Goal: Information Seeking & Learning: Learn about a topic

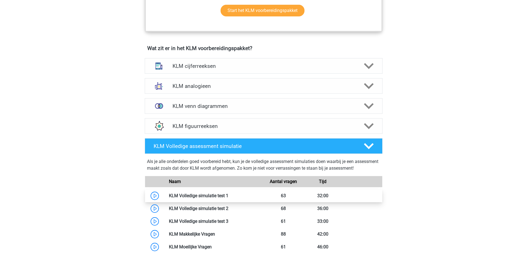
scroll to position [355, 0]
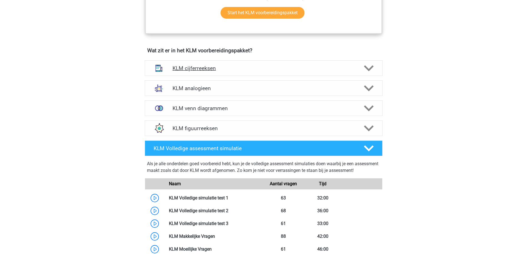
click at [254, 71] on h4 "KLM cijferreeksen" at bounding box center [263, 68] width 182 height 6
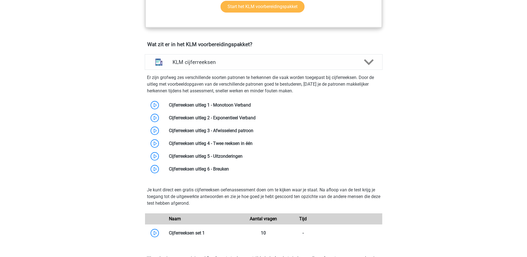
scroll to position [363, 0]
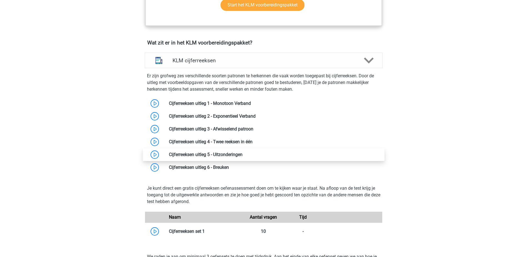
click at [242, 155] on link at bounding box center [242, 154] width 0 height 5
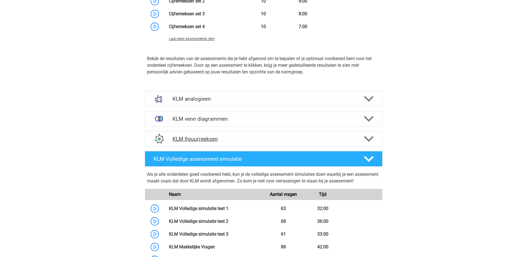
click at [252, 134] on div "KLM figuurreeksen" at bounding box center [264, 139] width 238 height 16
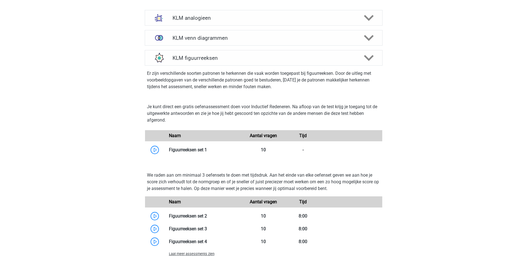
scroll to position [800, 0]
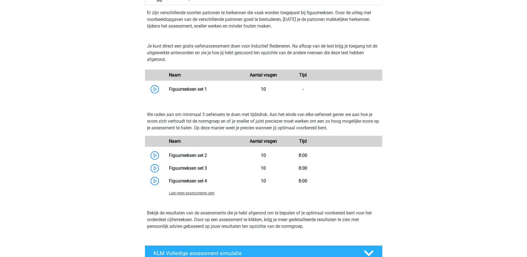
click at [191, 195] on span "Laat meer assessments zien" at bounding box center [192, 193] width 46 height 4
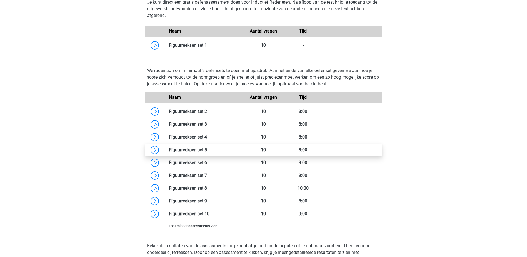
scroll to position [845, 0]
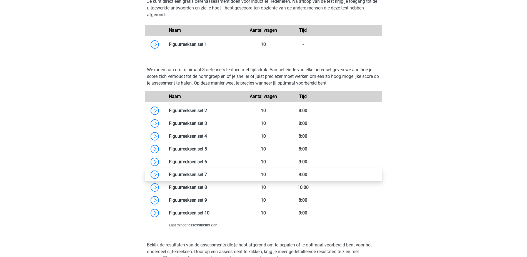
click at [207, 177] on link at bounding box center [207, 174] width 0 height 5
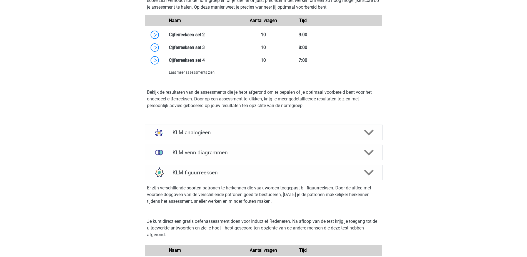
scroll to position [626, 0]
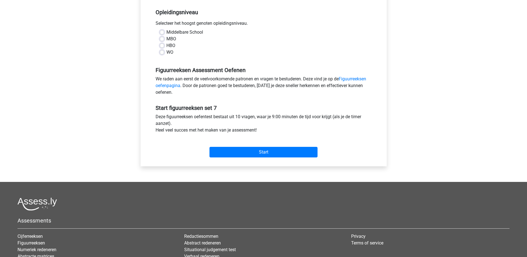
scroll to position [111, 0]
click at [254, 152] on input "Start" at bounding box center [263, 151] width 108 height 11
click at [166, 52] on label "WO" at bounding box center [169, 52] width 7 height 7
click at [160, 52] on input "WO" at bounding box center [162, 52] width 4 height 6
radio input "true"
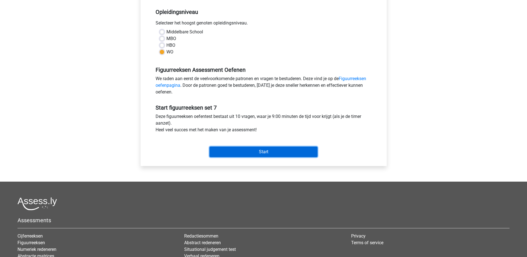
click at [277, 147] on input "Start" at bounding box center [263, 151] width 108 height 11
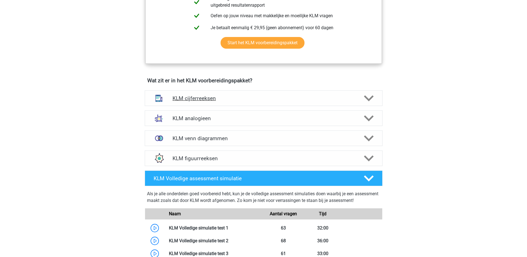
scroll to position [326, 0]
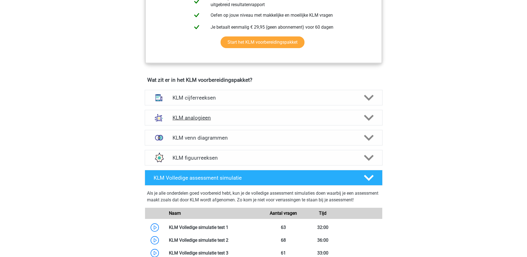
click at [227, 114] on h4 "KLM analogieen" at bounding box center [263, 117] width 182 height 6
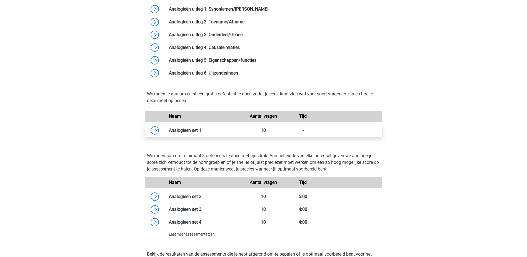
scroll to position [535, 0]
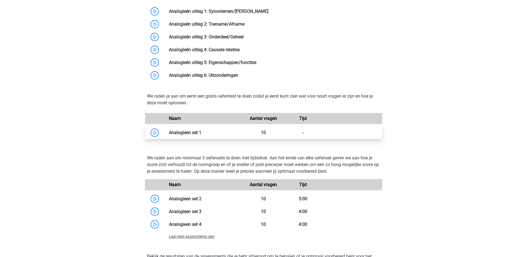
click at [201, 132] on link at bounding box center [201, 132] width 0 height 5
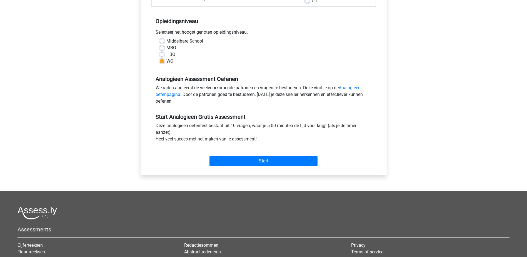
scroll to position [103, 0]
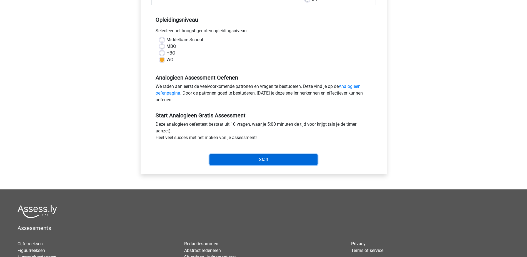
click at [247, 160] on input "Start" at bounding box center [263, 159] width 108 height 11
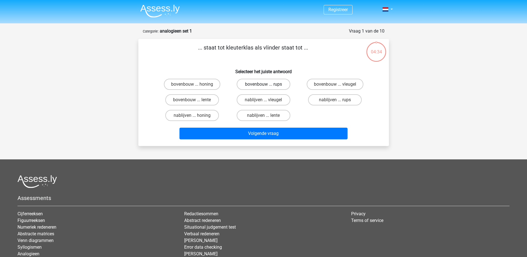
click at [261, 84] on label "bovenbouw ... rups" at bounding box center [264, 84] width 54 height 11
click at [263, 84] on input "bovenbouw ... rups" at bounding box center [265, 86] width 4 height 4
radio input "true"
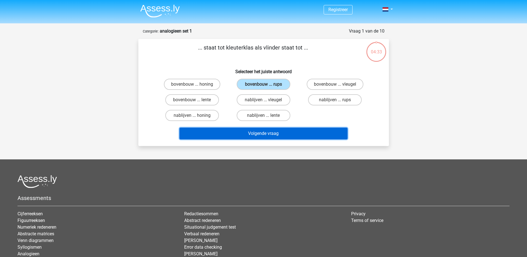
click at [257, 133] on button "Volgende vraag" at bounding box center [263, 133] width 168 height 12
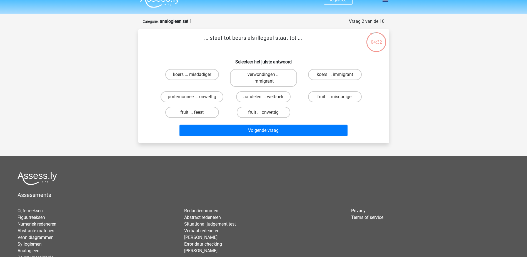
scroll to position [3, 0]
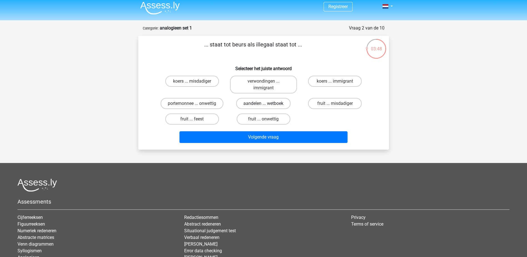
click at [250, 101] on label "aandelen ... wetboek" at bounding box center [263, 103] width 54 height 11
click at [263, 103] on input "aandelen ... wetboek" at bounding box center [265, 105] width 4 height 4
radio input "true"
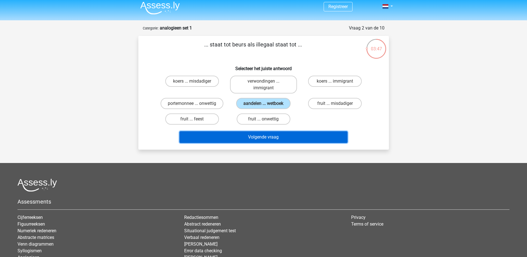
click at [258, 137] on button "Volgende vraag" at bounding box center [263, 137] width 168 height 12
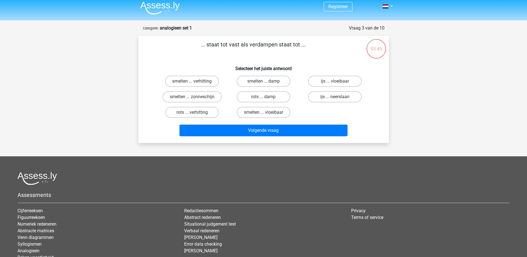
scroll to position [3, 0]
click at [266, 113] on input "smelten ... vloeibaar" at bounding box center [265, 114] width 4 height 4
radio input "true"
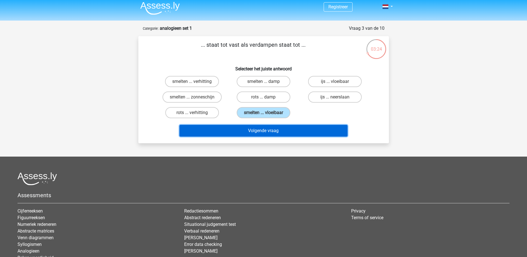
click at [266, 129] on button "Volgende vraag" at bounding box center [263, 131] width 168 height 12
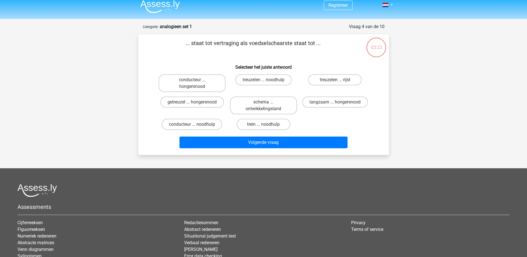
scroll to position [4, 0]
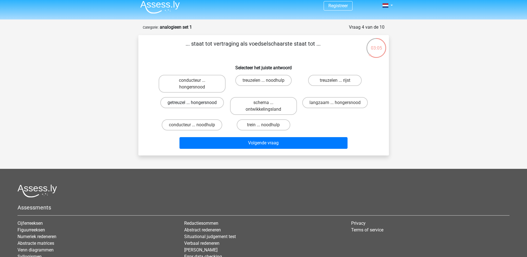
click at [191, 104] on label "getreuzel ... hongersnood" at bounding box center [192, 102] width 64 height 11
click at [192, 104] on input "getreuzel ... hongersnood" at bounding box center [194, 104] width 4 height 4
radio input "true"
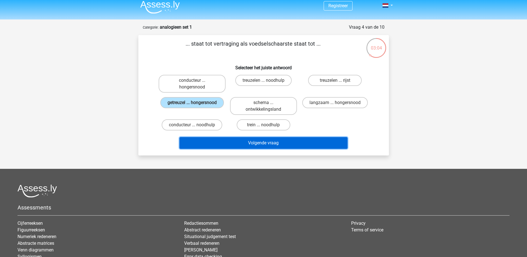
click at [249, 145] on button "Volgende vraag" at bounding box center [263, 143] width 168 height 12
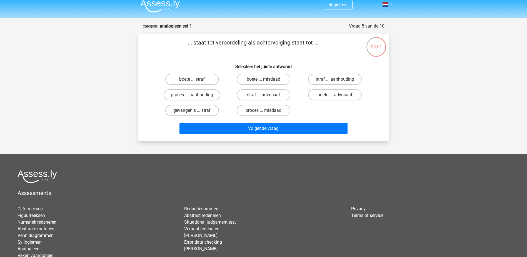
scroll to position [0, 0]
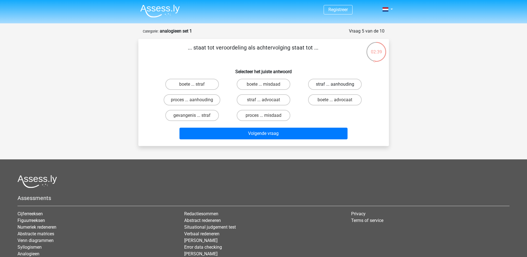
click at [314, 83] on label "straf ... aanhouding" at bounding box center [335, 84] width 54 height 11
click at [335, 84] on input "straf ... aanhouding" at bounding box center [337, 86] width 4 height 4
radio input "true"
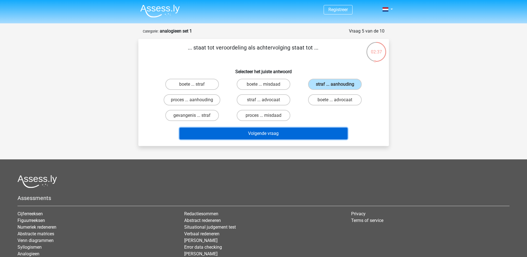
click at [274, 133] on button "Volgende vraag" at bounding box center [263, 133] width 168 height 12
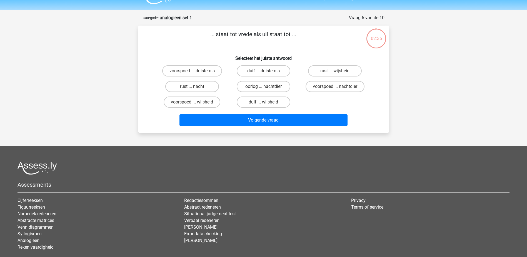
scroll to position [12, 0]
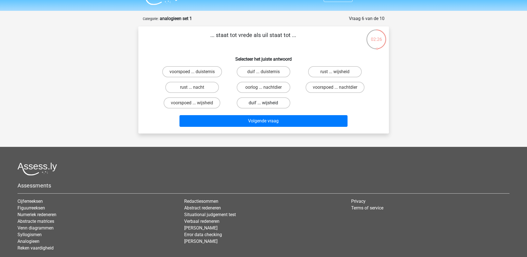
click at [271, 104] on label "duif ... wijsheid" at bounding box center [264, 102] width 54 height 11
click at [267, 104] on input "duif ... wijsheid" at bounding box center [265, 105] width 4 height 4
radio input "true"
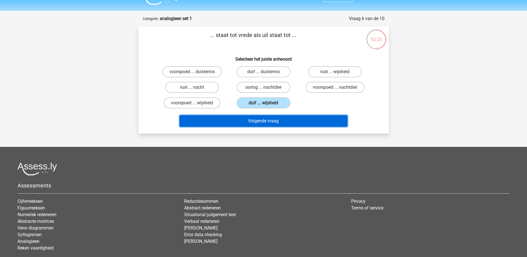
click at [277, 121] on button "Volgende vraag" at bounding box center [263, 121] width 168 height 12
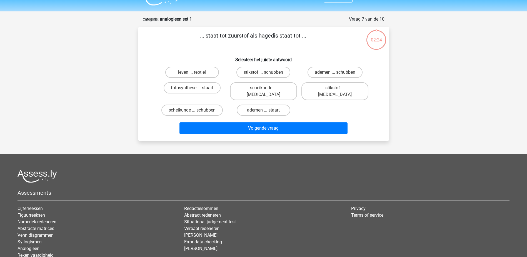
scroll to position [12, 0]
click at [202, 72] on label "leven ... reptiel" at bounding box center [192, 72] width 54 height 11
click at [196, 72] on input "leven ... reptiel" at bounding box center [194, 74] width 4 height 4
radio input "true"
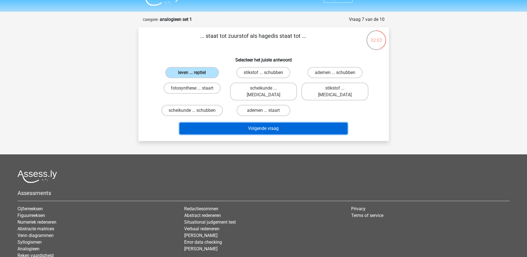
click at [233, 122] on button "Volgende vraag" at bounding box center [263, 128] width 168 height 12
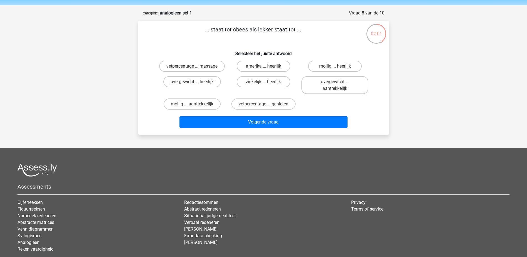
scroll to position [18, 0]
click at [200, 78] on label "overgewicht ... heerlijk" at bounding box center [191, 81] width 57 height 11
click at [196, 82] on input "overgewicht ... heerlijk" at bounding box center [194, 84] width 4 height 4
radio input "true"
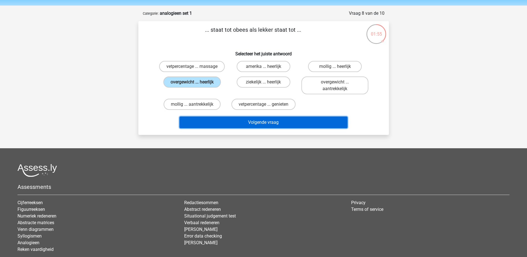
click at [234, 121] on button "Volgende vraag" at bounding box center [263, 122] width 168 height 12
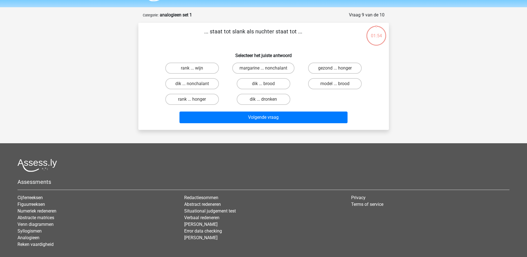
scroll to position [16, 0]
click at [271, 99] on label "dik ... dronken" at bounding box center [264, 99] width 54 height 11
click at [267, 99] on input "dik ... dronken" at bounding box center [265, 101] width 4 height 4
radio input "true"
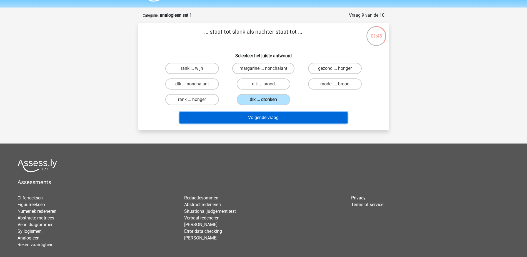
click at [273, 117] on button "Volgende vraag" at bounding box center [263, 118] width 168 height 12
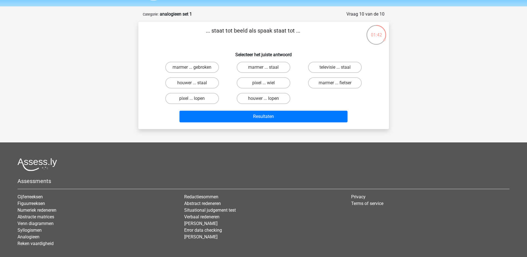
scroll to position [17, 0]
click at [274, 81] on label "pixel ... wiel" at bounding box center [264, 82] width 54 height 11
click at [267, 83] on input "pixel ... wiel" at bounding box center [265, 85] width 4 height 4
radio input "true"
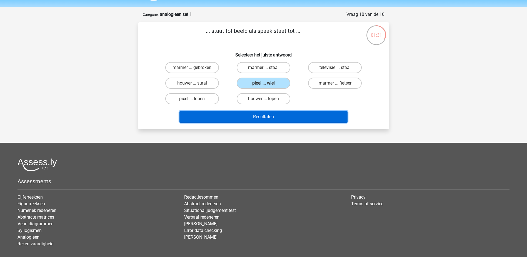
click at [273, 117] on button "Resultaten" at bounding box center [263, 117] width 168 height 12
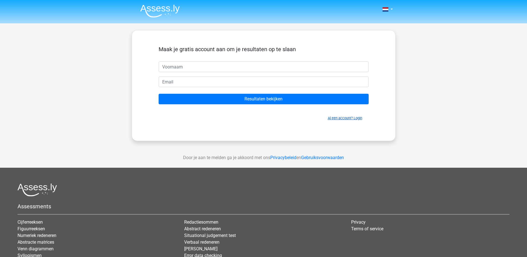
click at [357, 119] on link "Al een account? Login" at bounding box center [345, 118] width 34 height 4
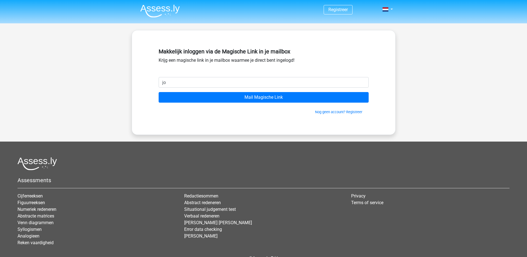
type input "jowenbanwarie@gmail.com"
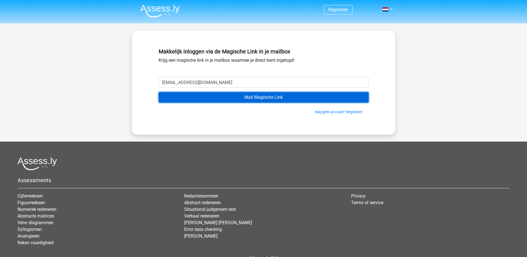
click at [244, 95] on input "Mail Magische Link" at bounding box center [264, 97] width 210 height 11
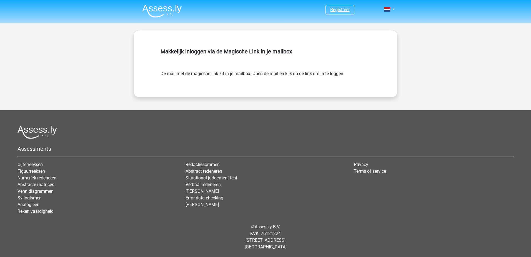
click at [343, 8] on link "Registreer" at bounding box center [339, 9] width 19 height 5
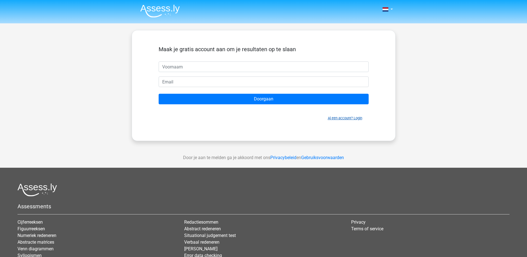
click at [354, 120] on link "Al een account? Login" at bounding box center [345, 118] width 34 height 4
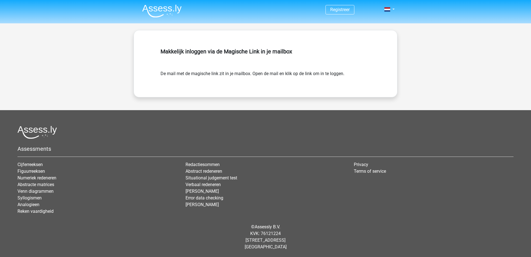
click at [328, 11] on span "Registreer" at bounding box center [340, 9] width 29 height 9
click at [339, 5] on span "Registreer" at bounding box center [340, 9] width 29 height 9
click at [341, 9] on link "Registreer" at bounding box center [339, 9] width 19 height 5
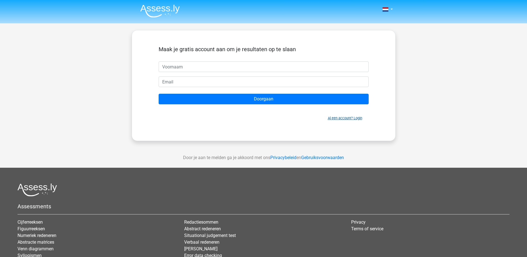
click at [357, 117] on link "Al een account? Login" at bounding box center [345, 118] width 34 height 4
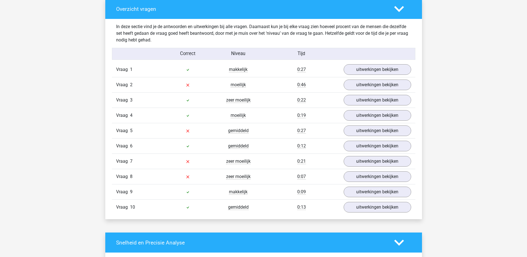
scroll to position [448, 0]
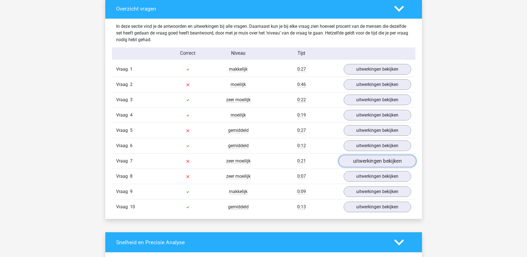
click at [359, 164] on link "uitwerkingen bekijken" at bounding box center [376, 161] width 77 height 12
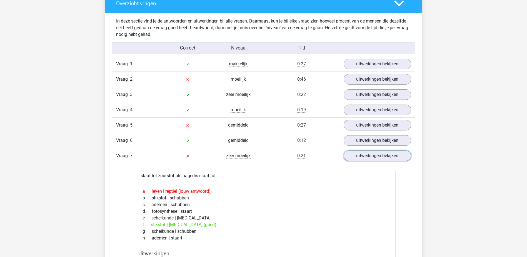
scroll to position [453, 0]
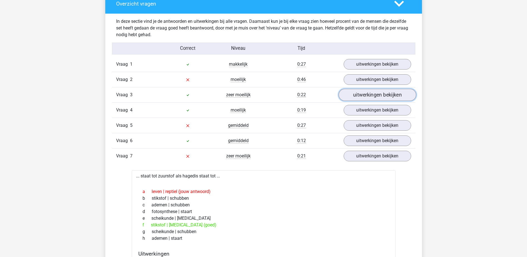
click at [348, 97] on link "uitwerkingen bekijken" at bounding box center [376, 95] width 77 height 12
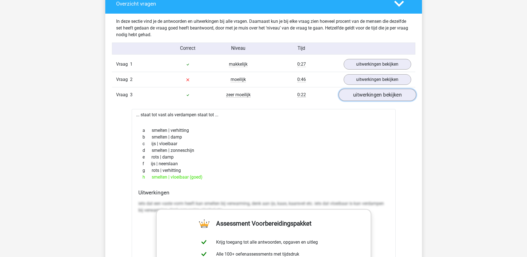
click at [348, 97] on link "uitwerkingen bekijken" at bounding box center [376, 95] width 77 height 12
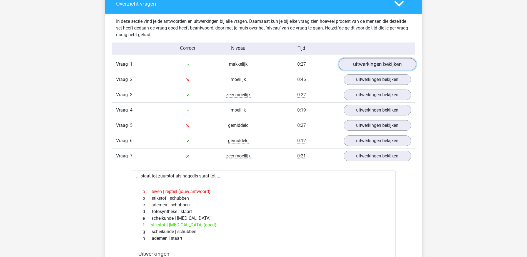
click at [354, 65] on link "uitwerkingen bekijken" at bounding box center [376, 64] width 77 height 12
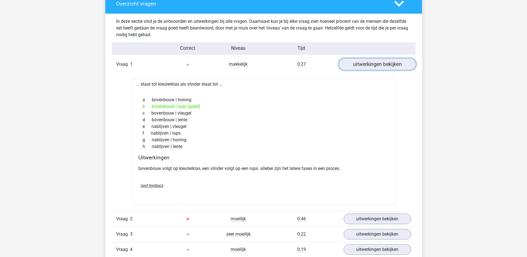
click at [354, 65] on link "uitwerkingen bekijken" at bounding box center [376, 64] width 77 height 12
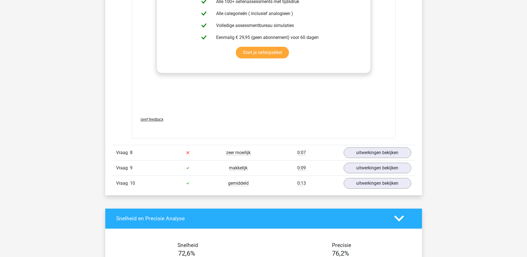
scroll to position [767, 0]
click at [387, 156] on link "uitwerkingen bekijken" at bounding box center [376, 152] width 77 height 12
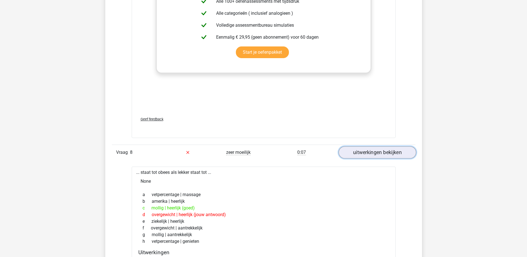
click at [387, 156] on link "uitwerkingen bekijken" at bounding box center [376, 152] width 77 height 12
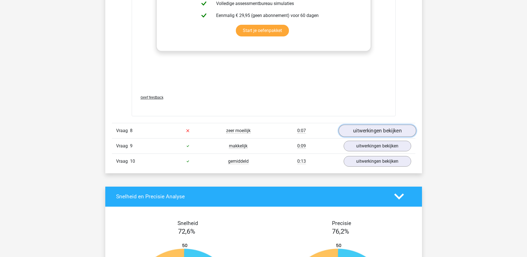
scroll to position [788, 0]
click at [384, 128] on link "uitwerkingen bekijken" at bounding box center [376, 130] width 77 height 12
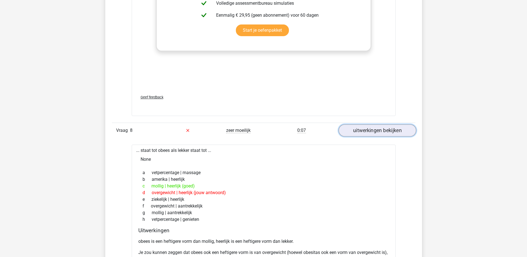
click at [384, 128] on link "uitwerkingen bekijken" at bounding box center [376, 130] width 77 height 12
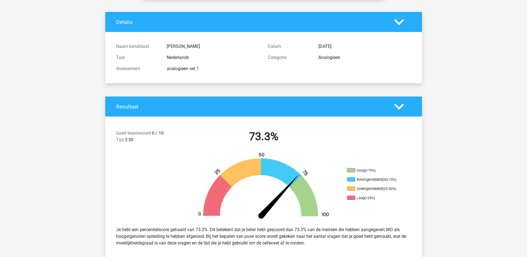
scroll to position [0, 0]
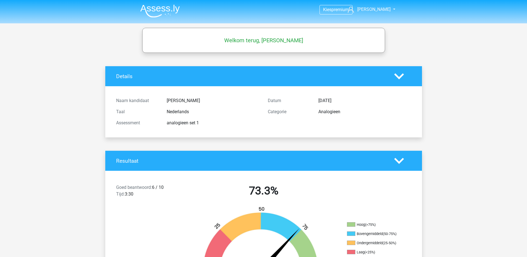
click at [377, 1] on nav "Kies premium Jowen Banwarie jowenbanwarie@gmail.com" at bounding box center [264, 10] width 256 height 18
click at [377, 5] on nav "Kies premium Jowen Banwarie jowenbanwarie@gmail.com" at bounding box center [264, 10] width 256 height 18
click at [375, 7] on span "[PERSON_NAME]" at bounding box center [373, 9] width 33 height 5
click at [337, 8] on span "premium" at bounding box center [339, 9] width 17 height 5
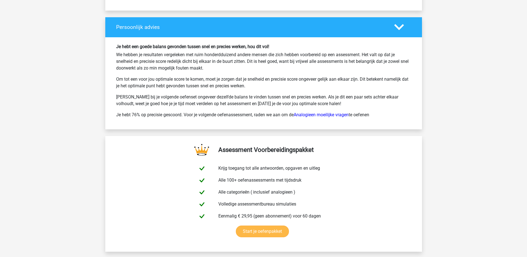
scroll to position [820, 0]
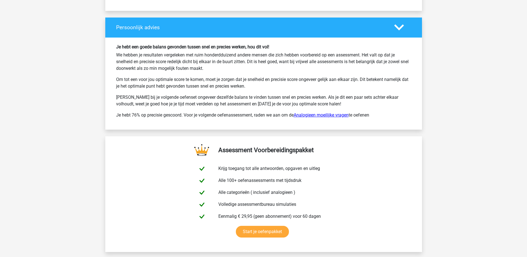
click at [321, 116] on link "Analogieen moeilijke vragen" at bounding box center [321, 114] width 55 height 5
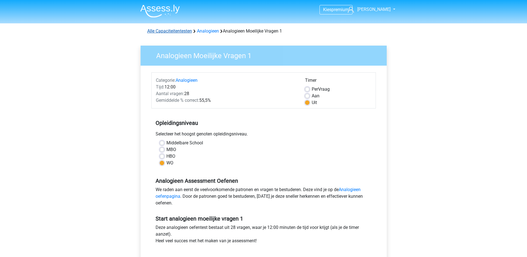
click at [166, 28] on link "Alle Capaciteitentesten" at bounding box center [169, 30] width 45 height 5
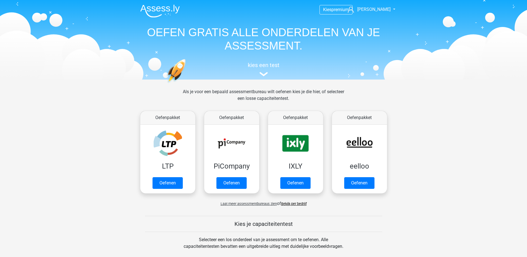
scroll to position [236, 0]
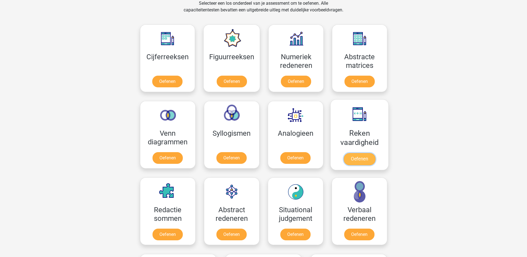
click at [361, 163] on link "Oefenen" at bounding box center [359, 159] width 32 height 12
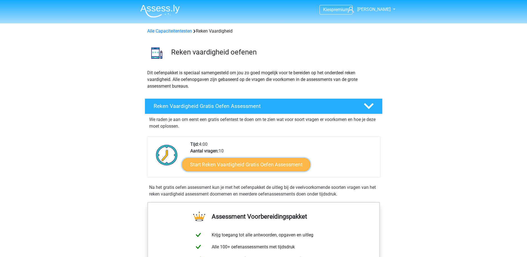
click at [266, 166] on link "Start Reken Vaardigheid Gratis Oefen Assessment" at bounding box center [246, 163] width 128 height 13
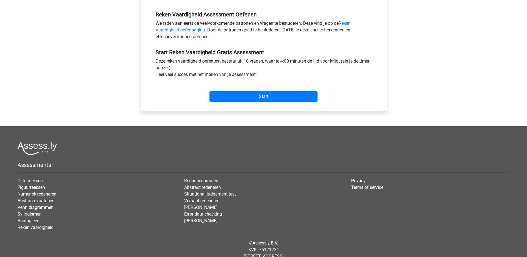
scroll to position [166, 0]
click at [270, 95] on input "Start" at bounding box center [263, 96] width 108 height 11
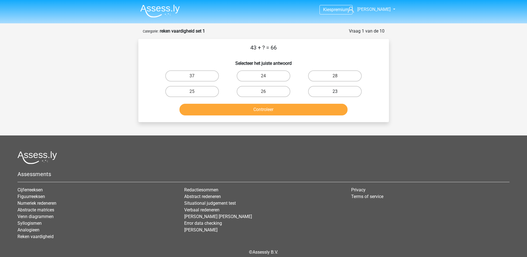
click at [334, 95] on label "23" at bounding box center [335, 91] width 54 height 11
click at [335, 95] on input "23" at bounding box center [337, 93] width 4 height 4
radio input "true"
click at [321, 102] on div "Controleer" at bounding box center [263, 108] width 233 height 18
click at [315, 108] on button "Controleer" at bounding box center [263, 110] width 168 height 12
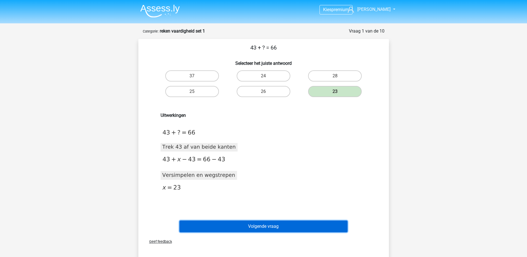
click at [270, 225] on button "Volgende vraag" at bounding box center [263, 226] width 168 height 12
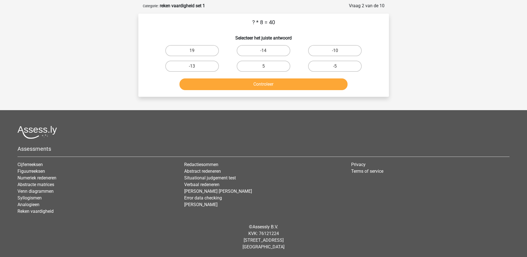
scroll to position [15, 0]
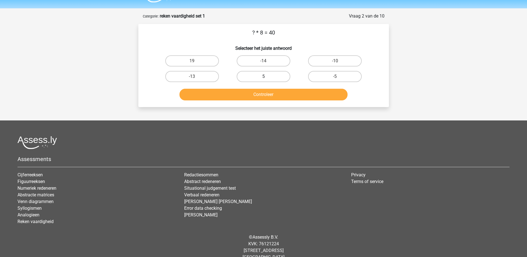
click at [269, 80] on label "5" at bounding box center [264, 76] width 54 height 11
click at [267, 80] on input "5" at bounding box center [265, 78] width 4 height 4
radio input "true"
click at [277, 93] on button "Controleer" at bounding box center [263, 95] width 168 height 12
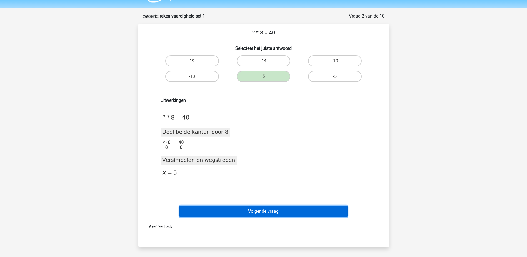
click at [272, 208] on button "Volgende vraag" at bounding box center [263, 211] width 168 height 12
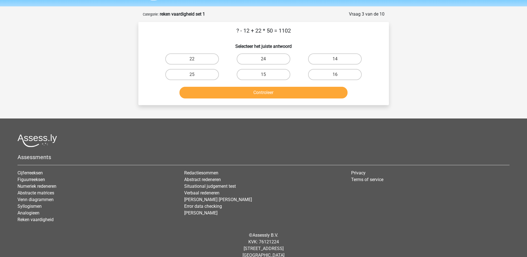
scroll to position [16, 0]
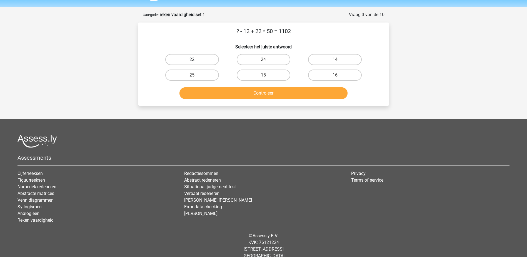
click at [203, 57] on label "22" at bounding box center [192, 59] width 54 height 11
click at [196, 59] on input "22" at bounding box center [194, 61] width 4 height 4
radio input "true"
click at [251, 94] on button "Controleer" at bounding box center [263, 93] width 168 height 12
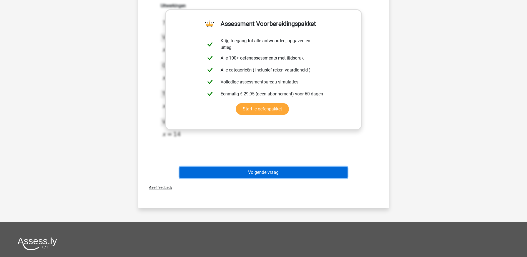
click at [284, 174] on button "Volgende vraag" at bounding box center [263, 172] width 168 height 12
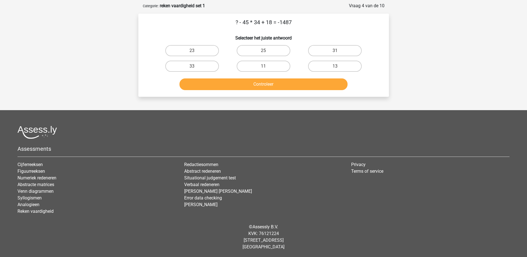
scroll to position [0, 0]
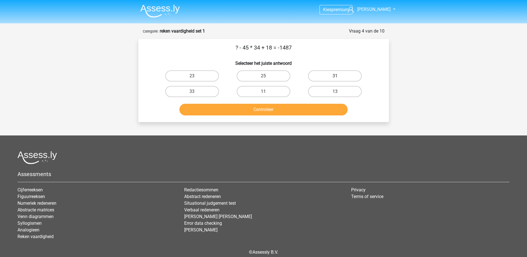
click at [339, 76] on label "31" at bounding box center [335, 75] width 54 height 11
click at [339, 76] on input "31" at bounding box center [337, 78] width 4 height 4
radio input "true"
click at [308, 114] on button "Controleer" at bounding box center [263, 110] width 168 height 12
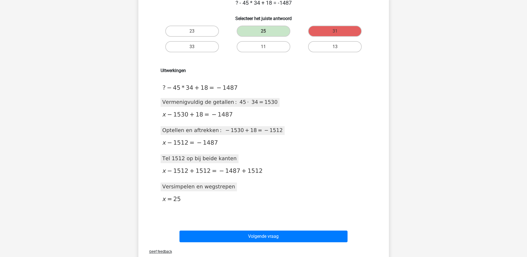
scroll to position [45, 0]
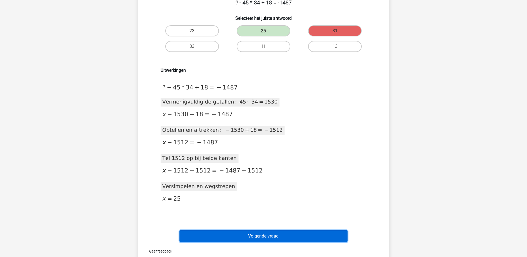
click at [289, 232] on button "Volgende vraag" at bounding box center [263, 236] width 168 height 12
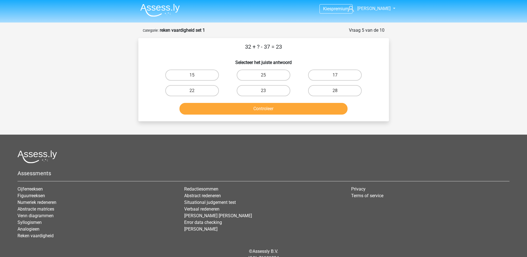
scroll to position [0, 0]
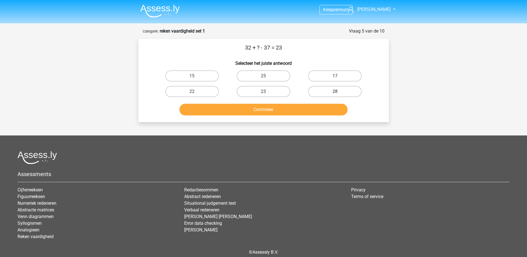
click at [336, 90] on label "28" at bounding box center [335, 91] width 54 height 11
click at [336, 91] on input "28" at bounding box center [337, 93] width 4 height 4
radio input "true"
click at [324, 102] on div "Controleer" at bounding box center [263, 108] width 233 height 18
click at [324, 106] on button "Controleer" at bounding box center [263, 110] width 168 height 12
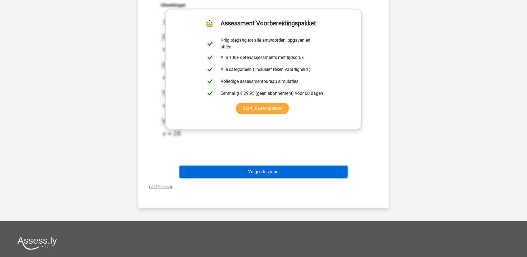
click at [268, 176] on button "Volgende vraag" at bounding box center [263, 172] width 168 height 12
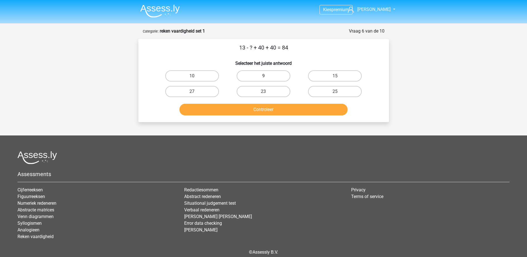
click at [276, 77] on label "9" at bounding box center [264, 75] width 54 height 11
click at [267, 77] on input "9" at bounding box center [265, 78] width 4 height 4
radio input "true"
click at [280, 112] on button "Controleer" at bounding box center [263, 110] width 168 height 12
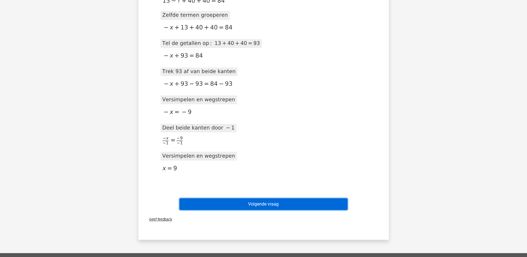
click at [286, 199] on button "Volgende vraag" at bounding box center [263, 204] width 168 height 12
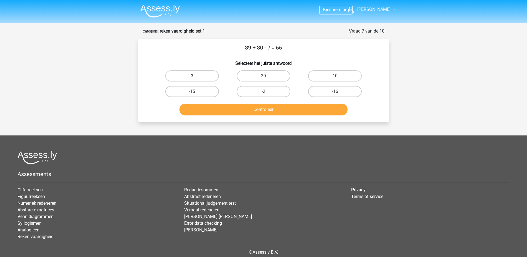
click at [206, 76] on label "3" at bounding box center [192, 75] width 54 height 11
click at [196, 76] on input "3" at bounding box center [194, 78] width 4 height 4
radio input "true"
click at [242, 109] on button "Controleer" at bounding box center [263, 110] width 168 height 12
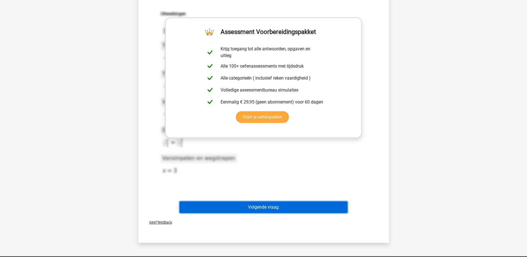
click at [268, 205] on button "Volgende vraag" at bounding box center [263, 207] width 168 height 12
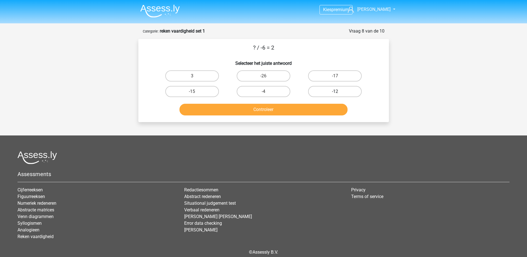
click at [326, 94] on label "-12" at bounding box center [335, 91] width 54 height 11
click at [335, 94] on input "-12" at bounding box center [337, 93] width 4 height 4
radio input "true"
click at [315, 109] on button "Controleer" at bounding box center [263, 110] width 168 height 12
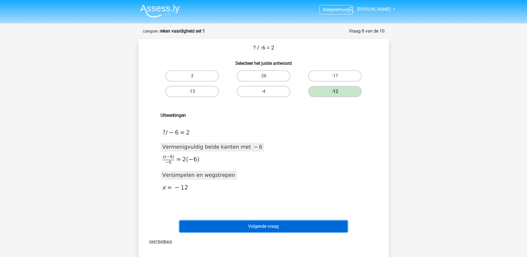
click at [270, 226] on button "Volgende vraag" at bounding box center [263, 226] width 168 height 12
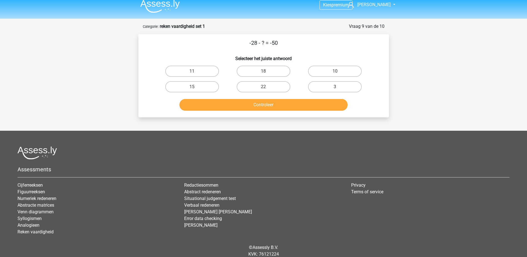
scroll to position [4, 0]
click at [268, 87] on label "22" at bounding box center [264, 86] width 54 height 11
click at [267, 87] on input "22" at bounding box center [265, 89] width 4 height 4
radio input "true"
click at [274, 105] on button "Controleer" at bounding box center [263, 105] width 168 height 12
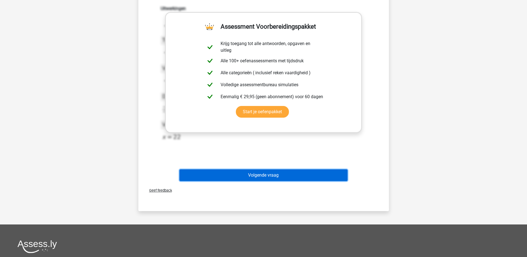
click at [261, 177] on button "Volgende vraag" at bounding box center [263, 175] width 168 height 12
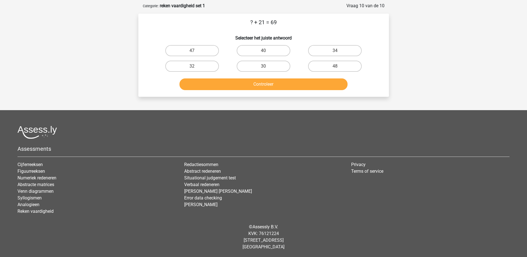
scroll to position [0, 0]
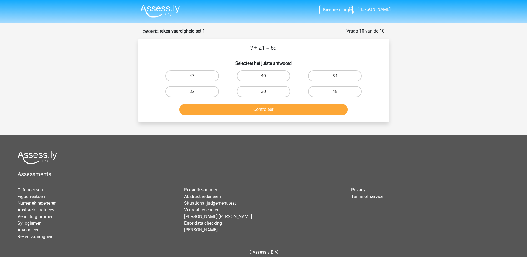
click at [335, 93] on input "48" at bounding box center [337, 93] width 4 height 4
radio input "true"
click at [322, 106] on button "Controleer" at bounding box center [263, 110] width 168 height 12
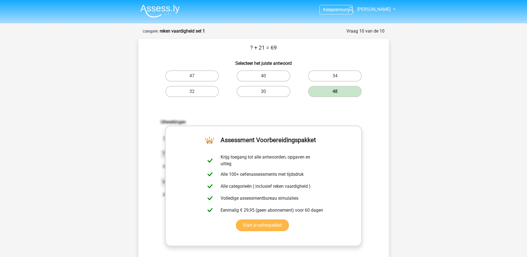
scroll to position [110, 0]
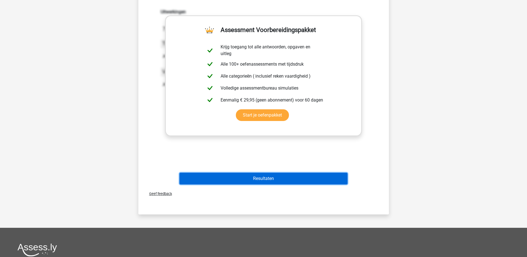
click at [283, 176] on button "Resultaten" at bounding box center [263, 178] width 168 height 12
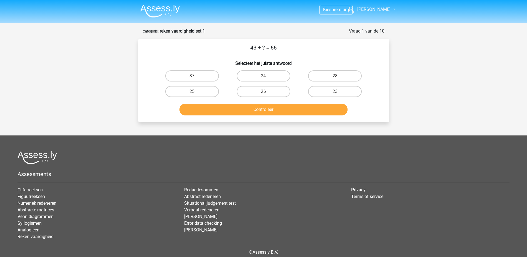
scroll to position [25, 0]
